Goal: Information Seeking & Learning: Find specific page/section

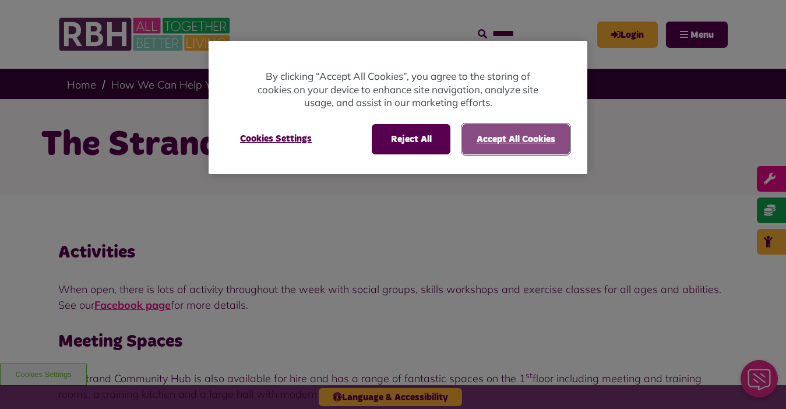
click at [524, 136] on button "Accept All Cookies" at bounding box center [516, 139] width 108 height 30
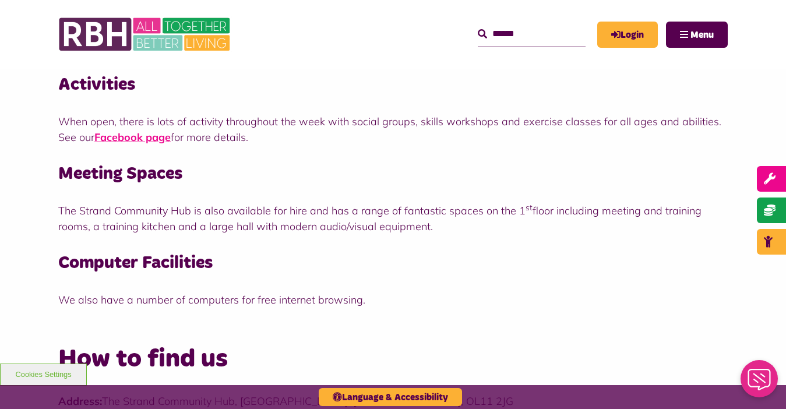
scroll to position [166, 0]
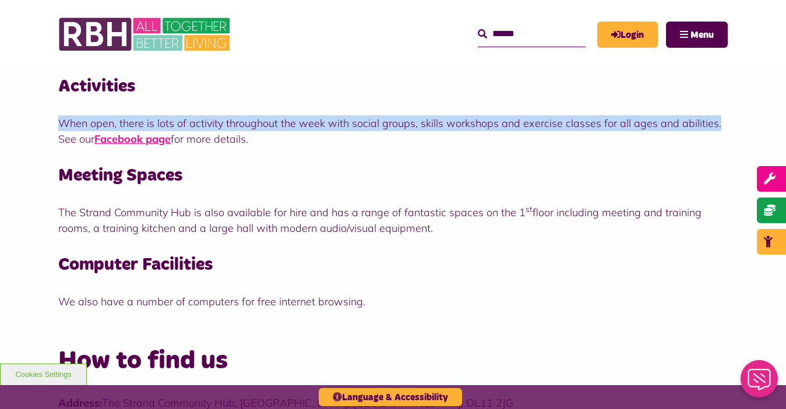
drag, startPoint x: 771, startPoint y: 109, endPoint x: 767, endPoint y: 87, distance: 22.0
click at [767, 89] on div "Activities When open, there is lots of activity throughout the week with social…" at bounding box center [393, 184] width 786 height 310
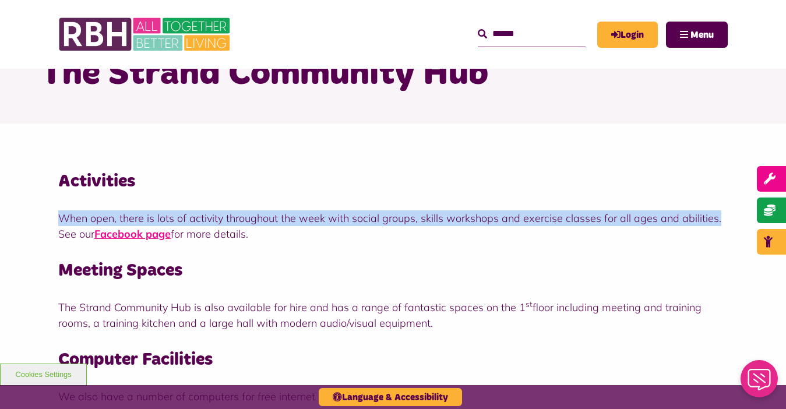
scroll to position [0, 0]
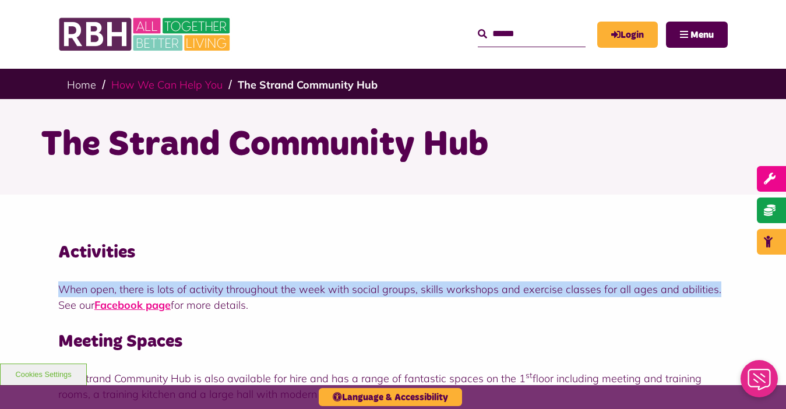
click at [167, 83] on link "How We Can Help You" at bounding box center [166, 84] width 111 height 13
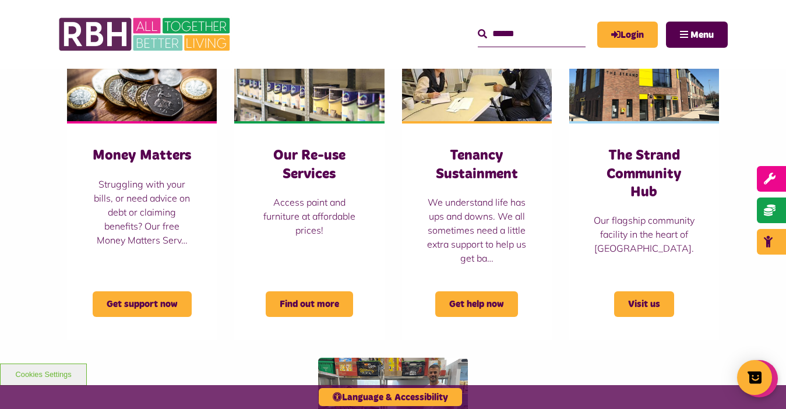
scroll to position [586, 0]
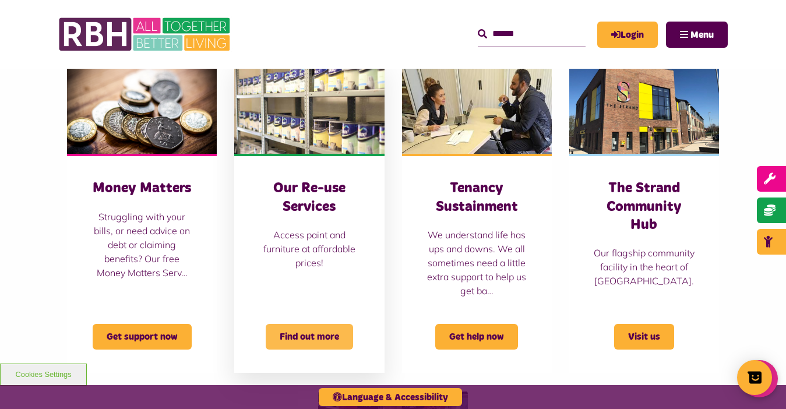
click at [305, 336] on span "Find out more" at bounding box center [309, 337] width 87 height 26
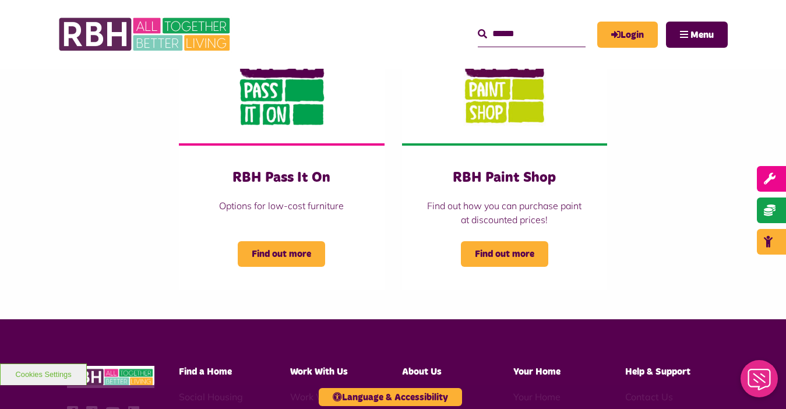
scroll to position [233, 0]
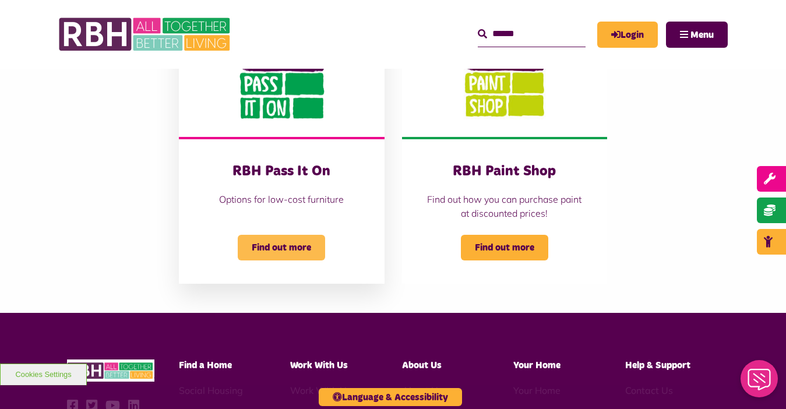
click at [286, 245] on span "Find out more" at bounding box center [281, 248] width 87 height 26
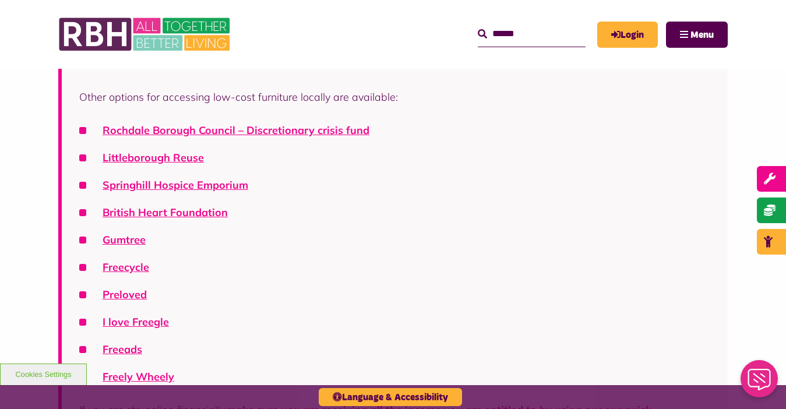
scroll to position [281, 0]
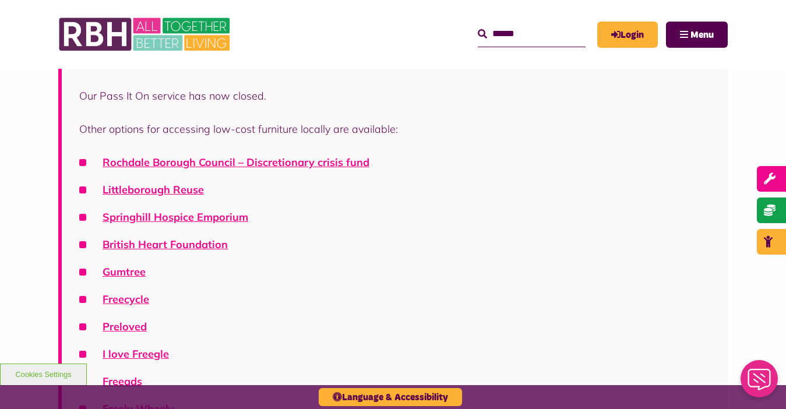
click at [82, 161] on li "Rochdale Borough Council – Discretionary crisis fund" at bounding box center [394, 162] width 631 height 16
click at [83, 163] on li "Rochdale Borough Council – Discretionary crisis fund" at bounding box center [394, 162] width 631 height 16
click at [191, 159] on link "Rochdale Borough Council – Discretionary crisis fund" at bounding box center [236, 162] width 267 height 13
